Goal: Communication & Community: Participate in discussion

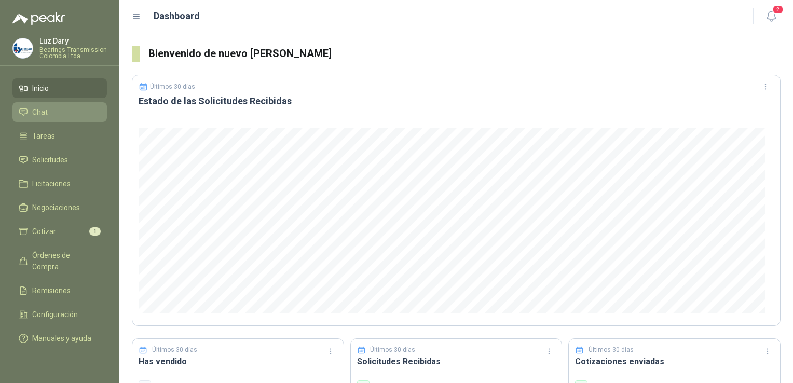
click at [75, 113] on li "Chat" at bounding box center [60, 111] width 82 height 11
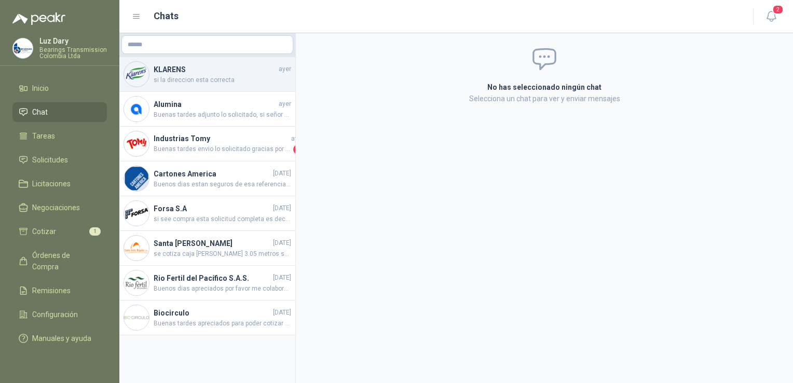
click at [216, 75] on span "si la direccion esta correcta" at bounding box center [223, 80] width 138 height 10
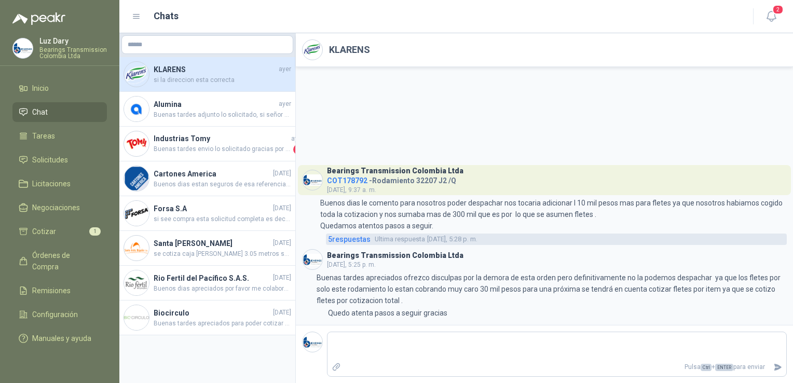
click at [357, 241] on span "5 respuesta s" at bounding box center [349, 239] width 43 height 11
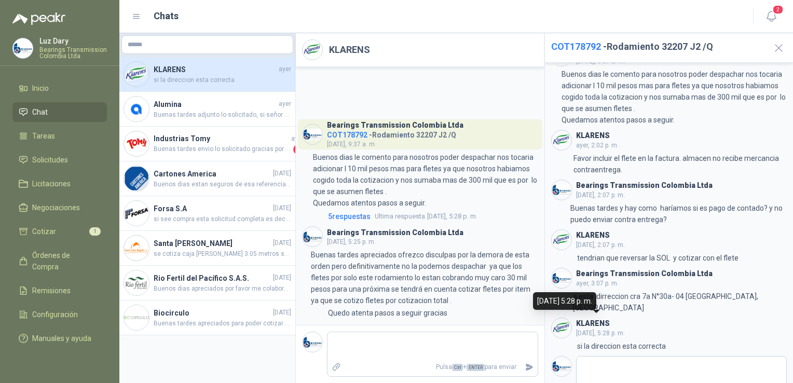
scroll to position [39, 0]
